Goal: Book appointment/travel/reservation

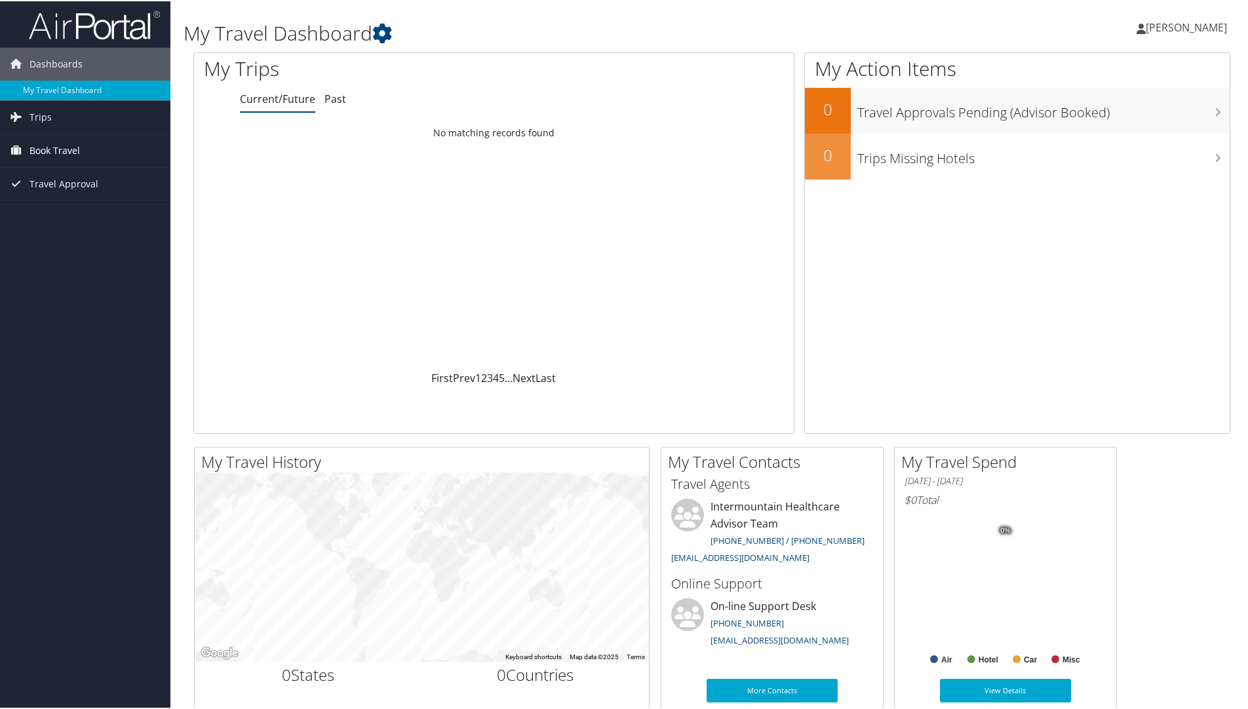
click at [53, 146] on span "Book Travel" at bounding box center [54, 149] width 50 height 33
click at [48, 146] on span "Book Travel" at bounding box center [54, 149] width 50 height 33
click at [69, 213] on link "Book/Manage Online Trips" at bounding box center [85, 215] width 170 height 20
